Goal: Transaction & Acquisition: Book appointment/travel/reservation

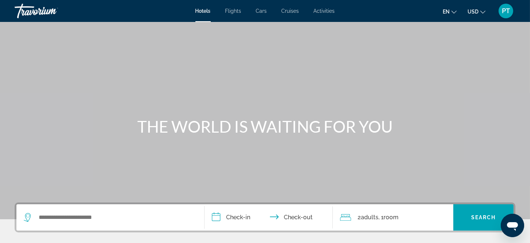
click at [319, 11] on span "Activities" at bounding box center [324, 11] width 21 height 6
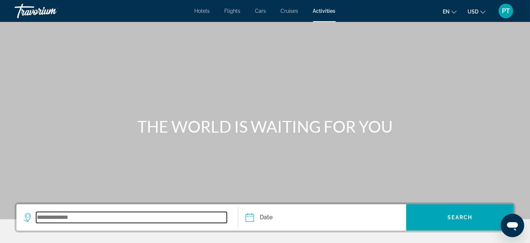
click at [121, 216] on input "Search widget" at bounding box center [131, 217] width 191 height 11
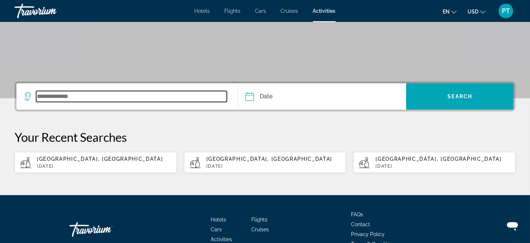
scroll to position [162, 0]
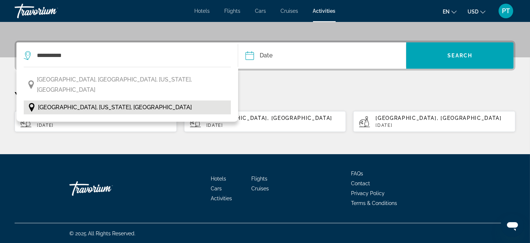
click at [95, 102] on span "[GEOGRAPHIC_DATA], [US_STATE], [GEOGRAPHIC_DATA]" at bounding box center [115, 107] width 154 height 10
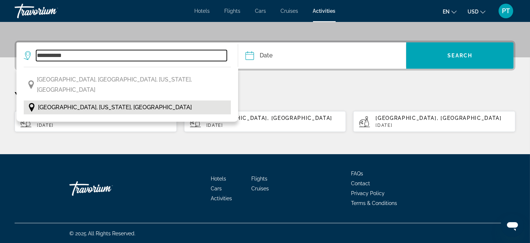
type input "**********"
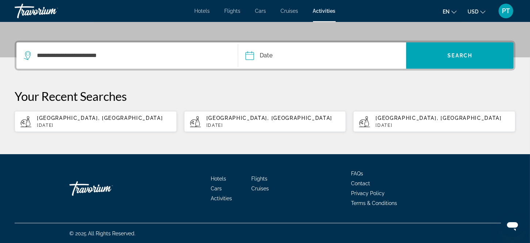
click at [271, 55] on input "Date" at bounding box center [285, 56] width 83 height 28
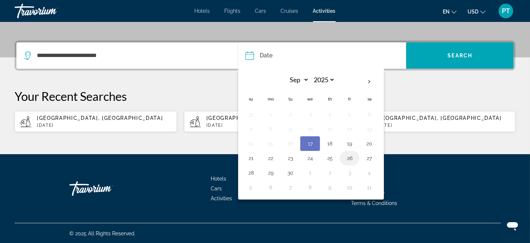
click at [352, 156] on button "26" at bounding box center [350, 158] width 12 height 10
type input "**********"
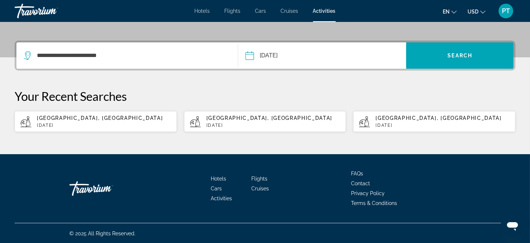
click at [307, 56] on input "**********" at bounding box center [285, 56] width 83 height 28
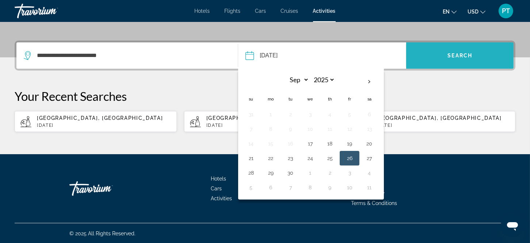
click at [451, 50] on span "Search widget" at bounding box center [459, 56] width 107 height 18
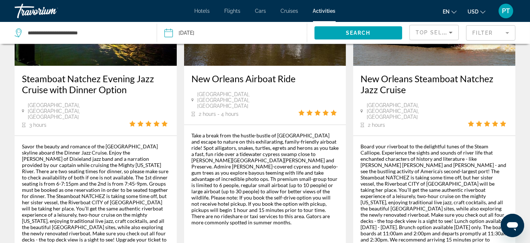
scroll to position [178, 0]
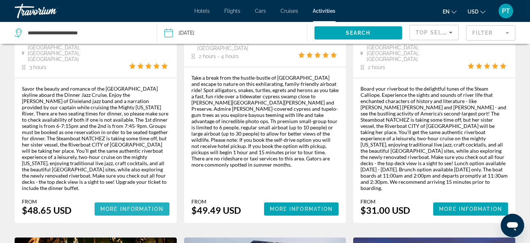
click at [119, 200] on span "Main content" at bounding box center [132, 209] width 75 height 18
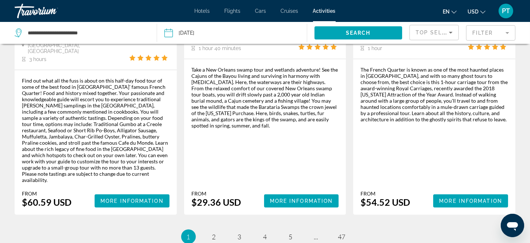
scroll to position [1235, 0]
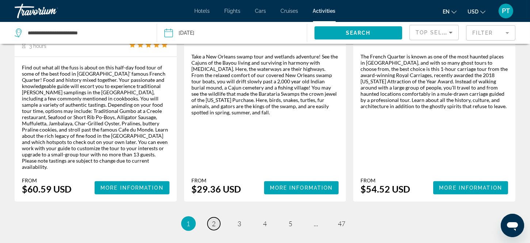
click at [213, 219] on span "2" at bounding box center [214, 223] width 4 height 8
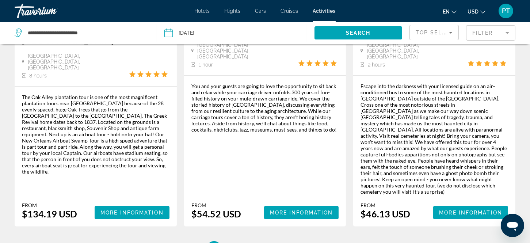
scroll to position [1122, 0]
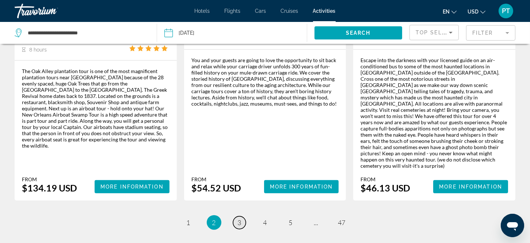
click at [238, 218] on span "3" at bounding box center [240, 222] width 4 height 8
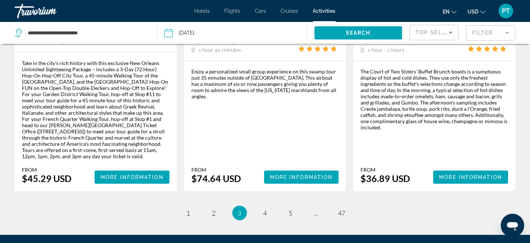
scroll to position [1165, 0]
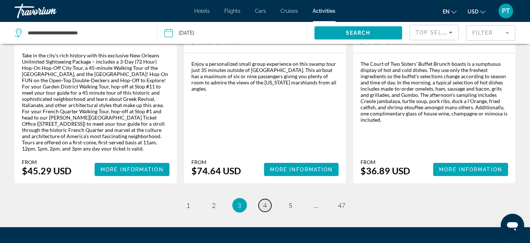
click at [264, 201] on span "4" at bounding box center [265, 205] width 4 height 8
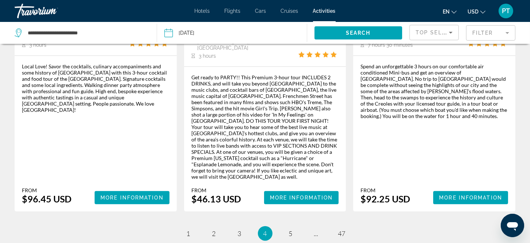
scroll to position [1224, 0]
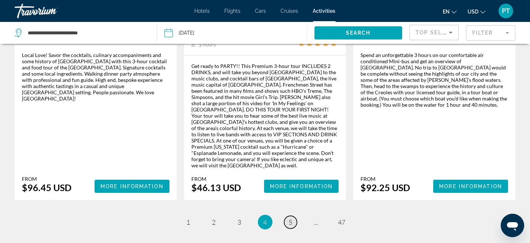
click at [290, 218] on span "5" at bounding box center [291, 222] width 4 height 8
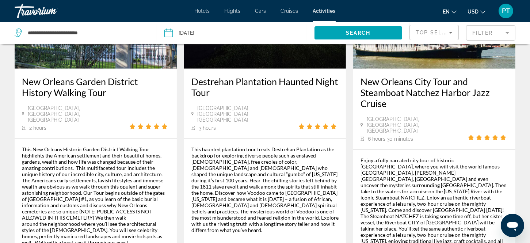
scroll to position [1200, 0]
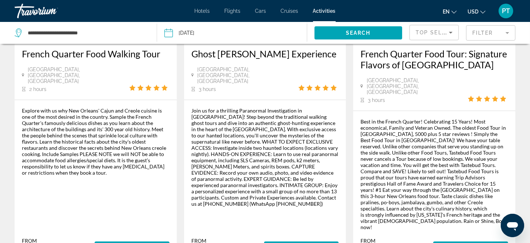
scroll to position [1192, 0]
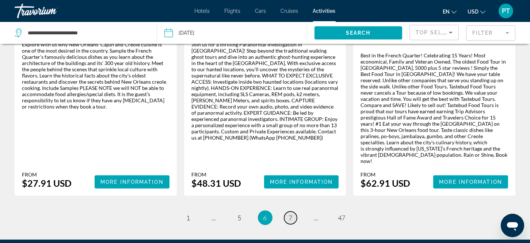
click at [289, 214] on span "7" at bounding box center [291, 218] width 4 height 8
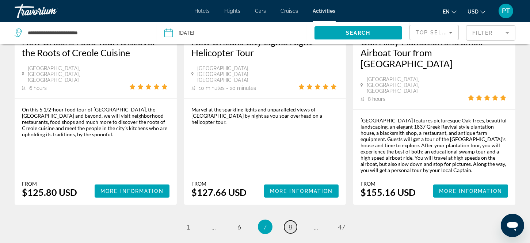
scroll to position [1130, 0]
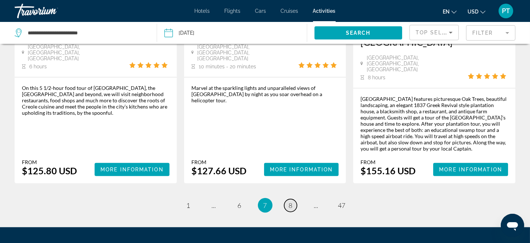
click at [289, 201] on span "8" at bounding box center [291, 205] width 4 height 8
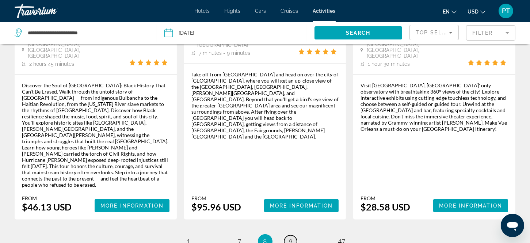
scroll to position [1124, 0]
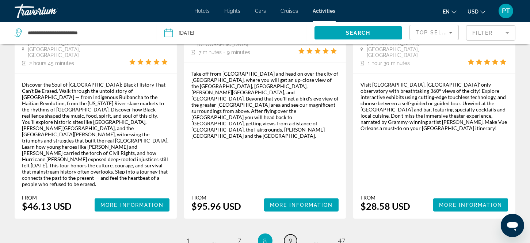
click at [289, 237] on span "9" at bounding box center [291, 241] width 4 height 8
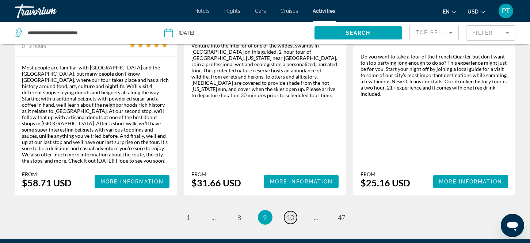
scroll to position [1246, 0]
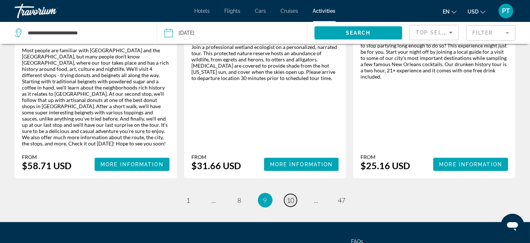
click at [289, 196] on span "10" at bounding box center [290, 200] width 7 height 8
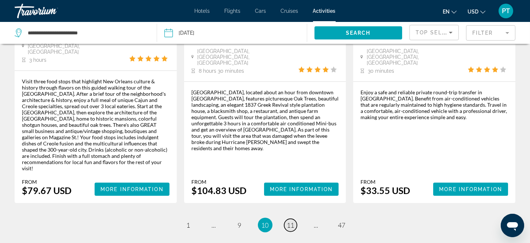
scroll to position [1149, 0]
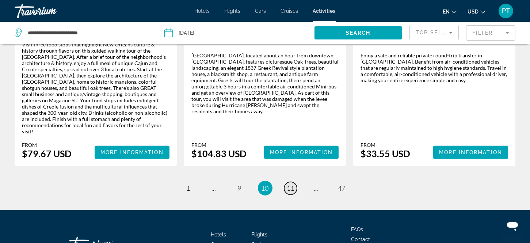
click at [289, 184] on span "11" at bounding box center [290, 188] width 7 height 8
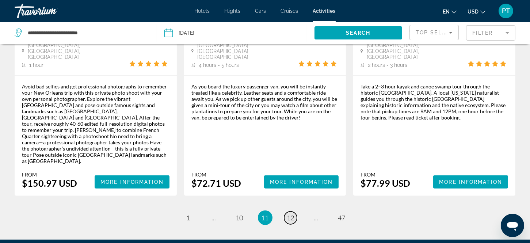
scroll to position [1236, 0]
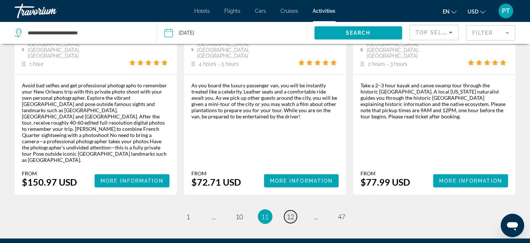
click at [289, 212] on span "12" at bounding box center [290, 216] width 7 height 8
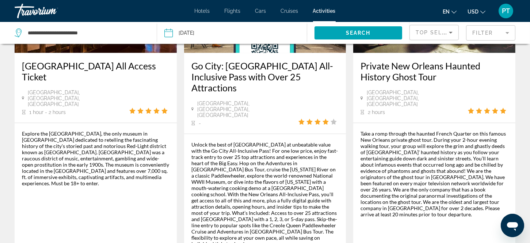
scroll to position [1152, 0]
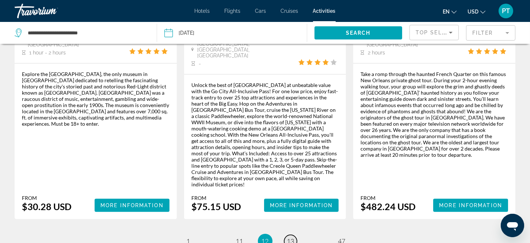
click at [288, 237] on span "13" at bounding box center [290, 241] width 7 height 8
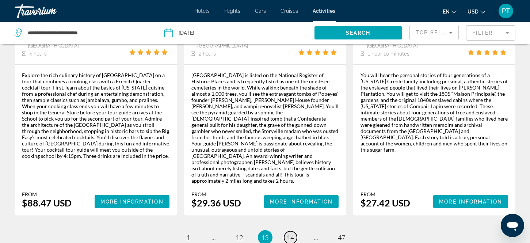
scroll to position [1253, 0]
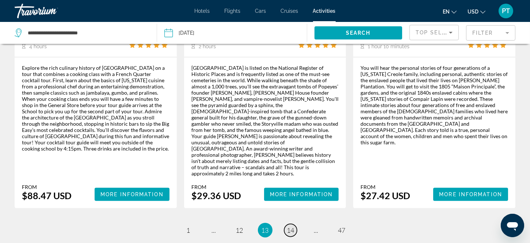
click at [290, 226] on span "14" at bounding box center [290, 230] width 7 height 8
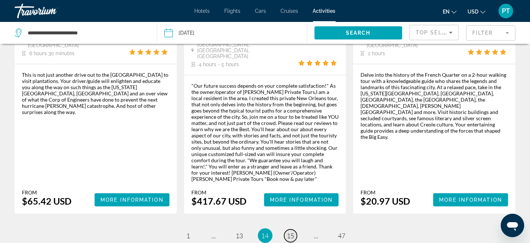
scroll to position [1242, 0]
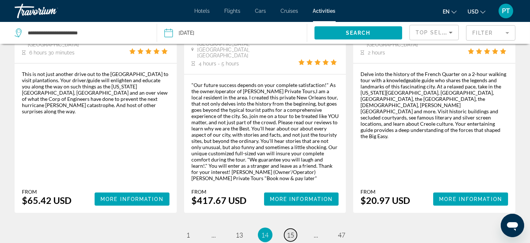
click at [289, 231] on span "15" at bounding box center [290, 235] width 7 height 8
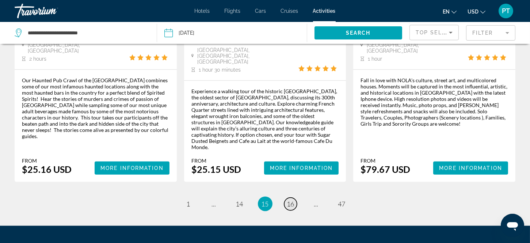
scroll to position [1136, 0]
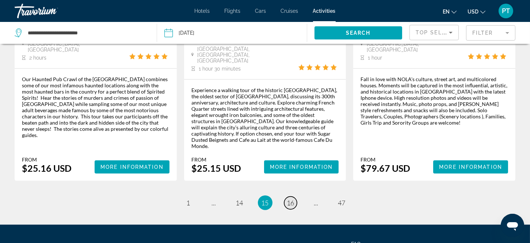
click at [291, 199] on span "16" at bounding box center [290, 203] width 7 height 8
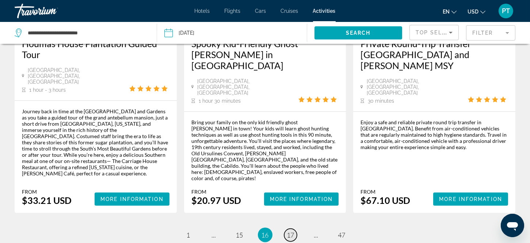
scroll to position [1162, 0]
click at [288, 230] on span "17" at bounding box center [290, 234] width 7 height 8
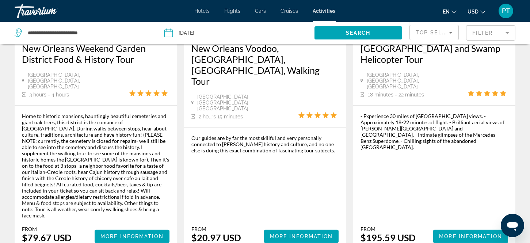
scroll to position [1217, 0]
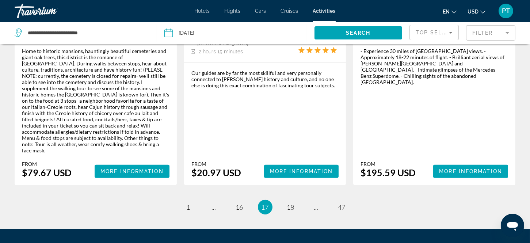
click at [265, 203] on span "17" at bounding box center [264, 207] width 7 height 8
click at [290, 203] on span "18" at bounding box center [290, 207] width 7 height 8
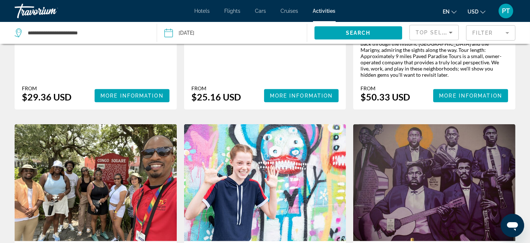
scroll to position [957, 0]
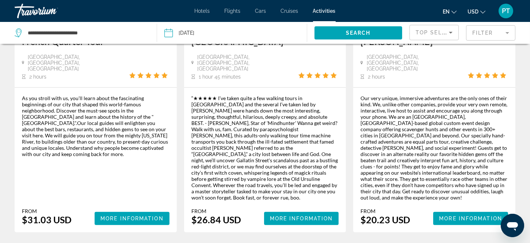
scroll to position [1230, 0]
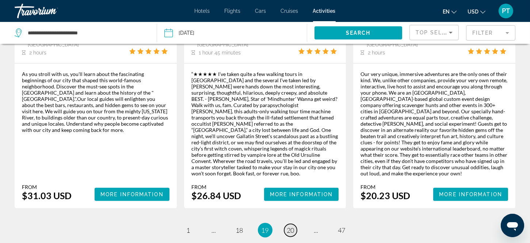
click at [290, 226] on span "20" at bounding box center [290, 230] width 7 height 8
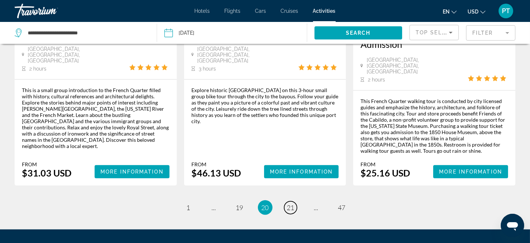
scroll to position [1210, 0]
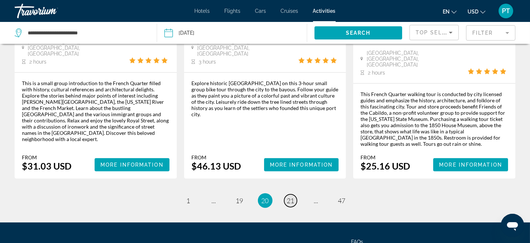
click at [291, 196] on span "21" at bounding box center [290, 200] width 7 height 8
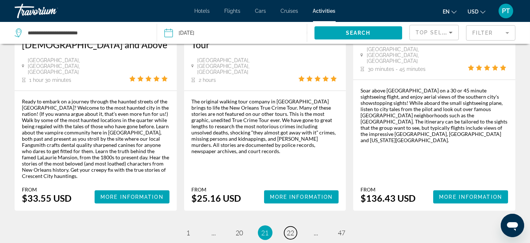
scroll to position [1157, 0]
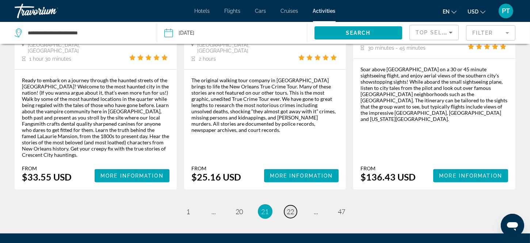
click at [290, 207] on span "22" at bounding box center [290, 211] width 7 height 8
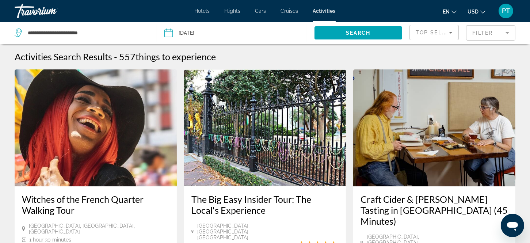
click at [302, 135] on img "Main content" at bounding box center [265, 127] width 162 height 117
